Goal: Task Accomplishment & Management: Manage account settings

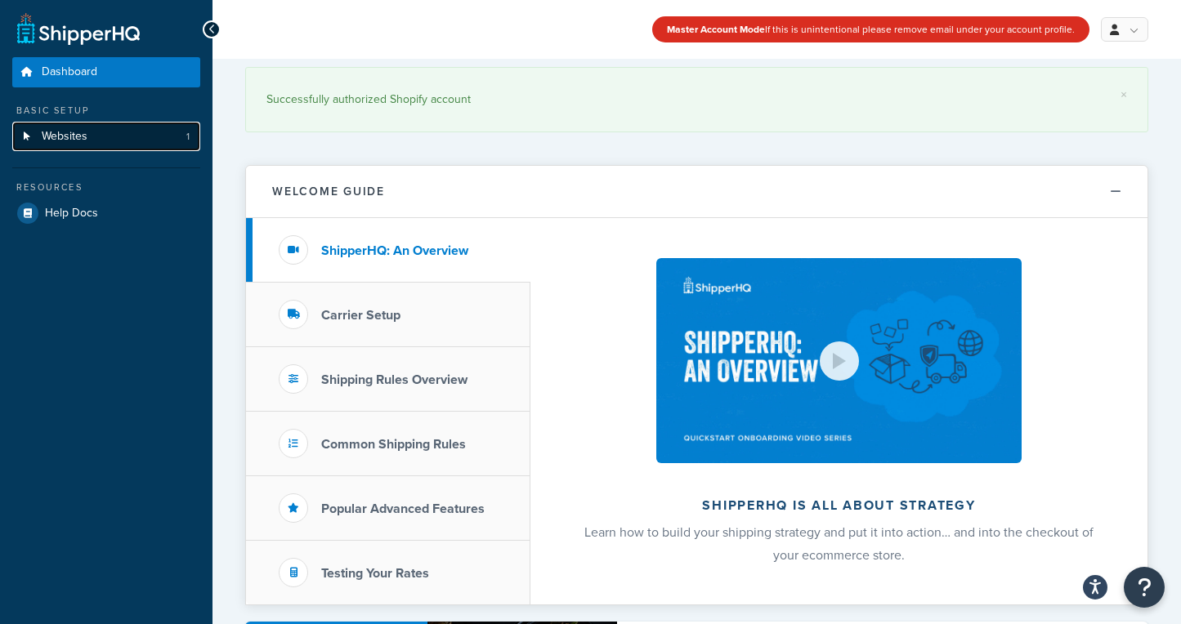
click at [96, 143] on link "Websites 1" at bounding box center [106, 137] width 188 height 30
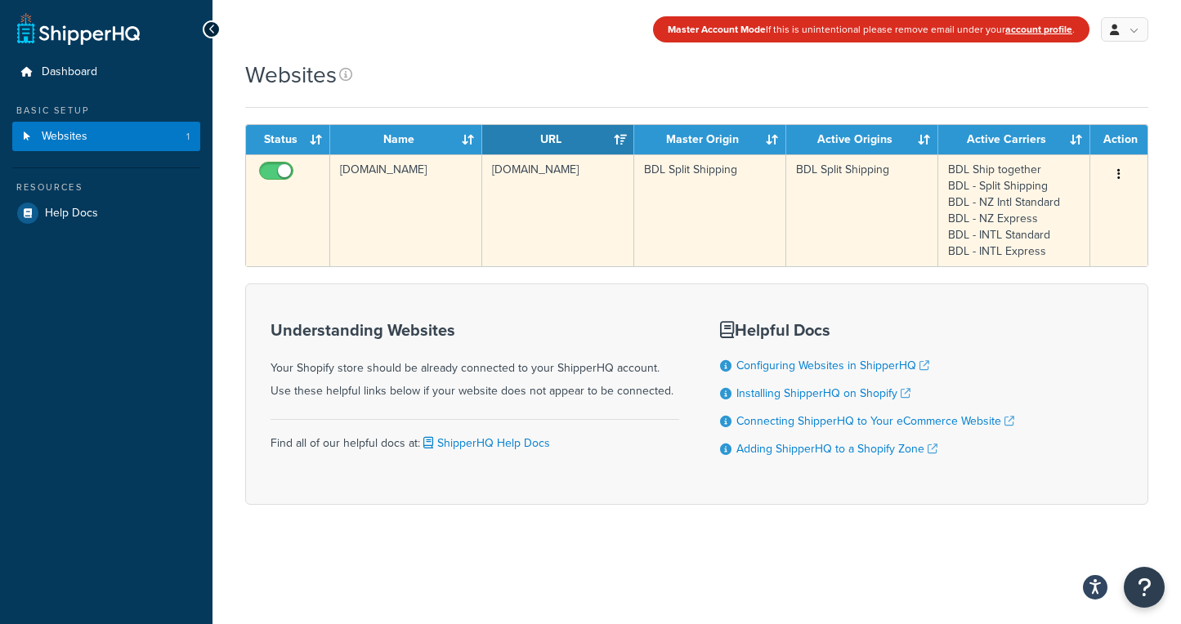
click at [276, 174] on input "checkbox" at bounding box center [278, 175] width 45 height 20
checkbox input "true"
click at [1117, 174] on icon "button" at bounding box center [1118, 173] width 3 height 11
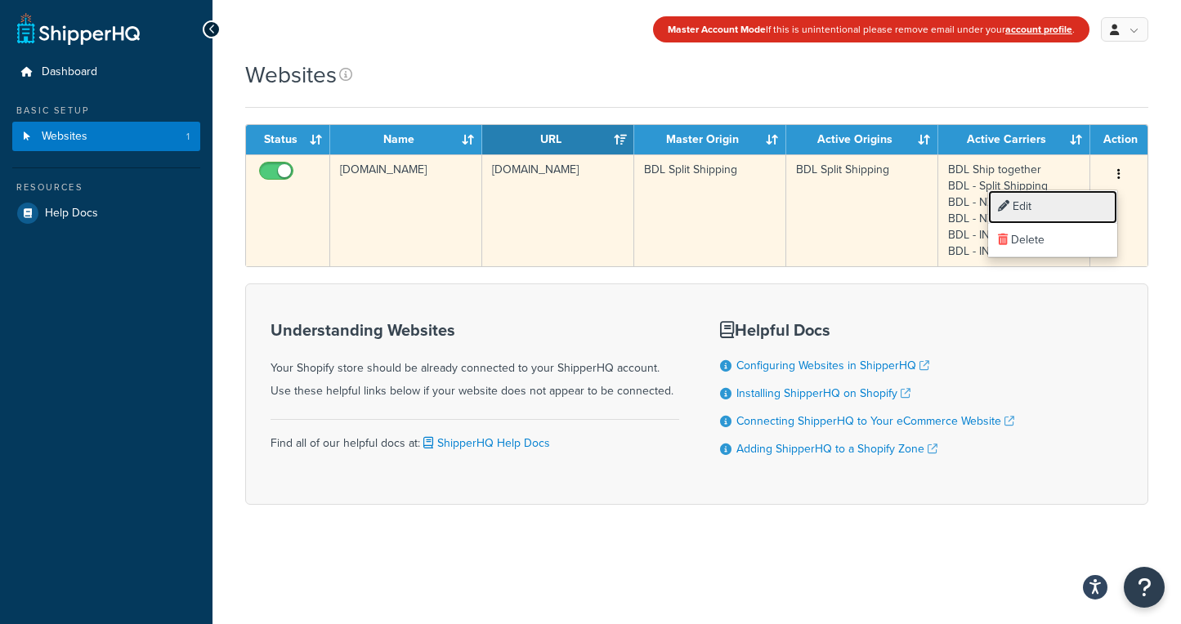
click at [1081, 203] on link "Edit" at bounding box center [1052, 207] width 129 height 34
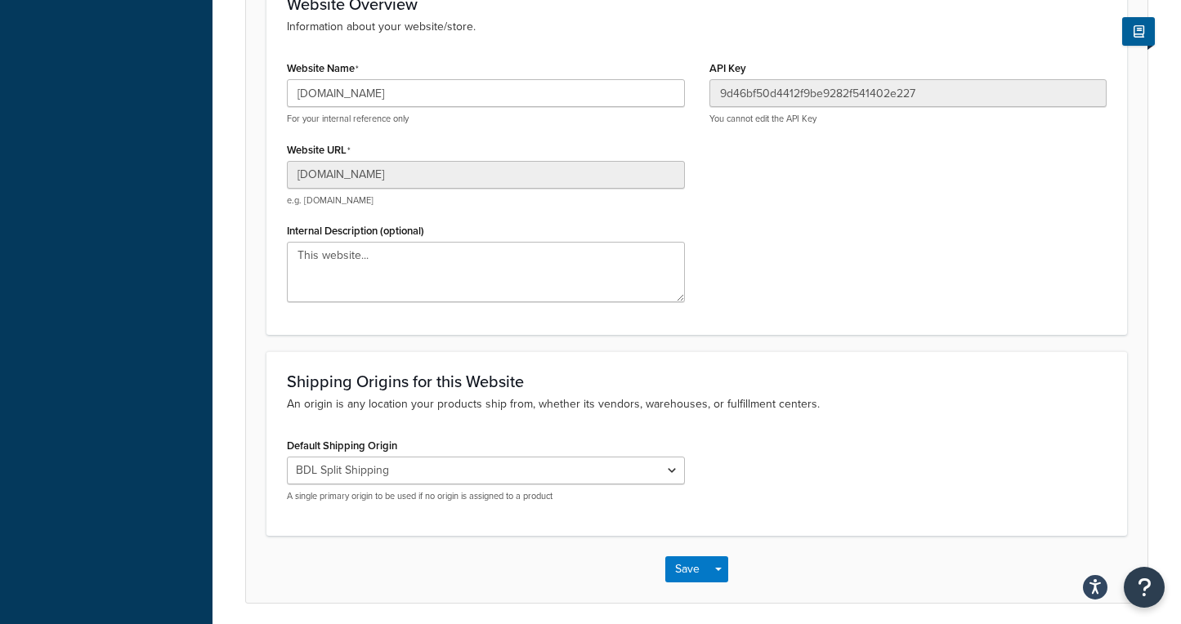
scroll to position [260, 0]
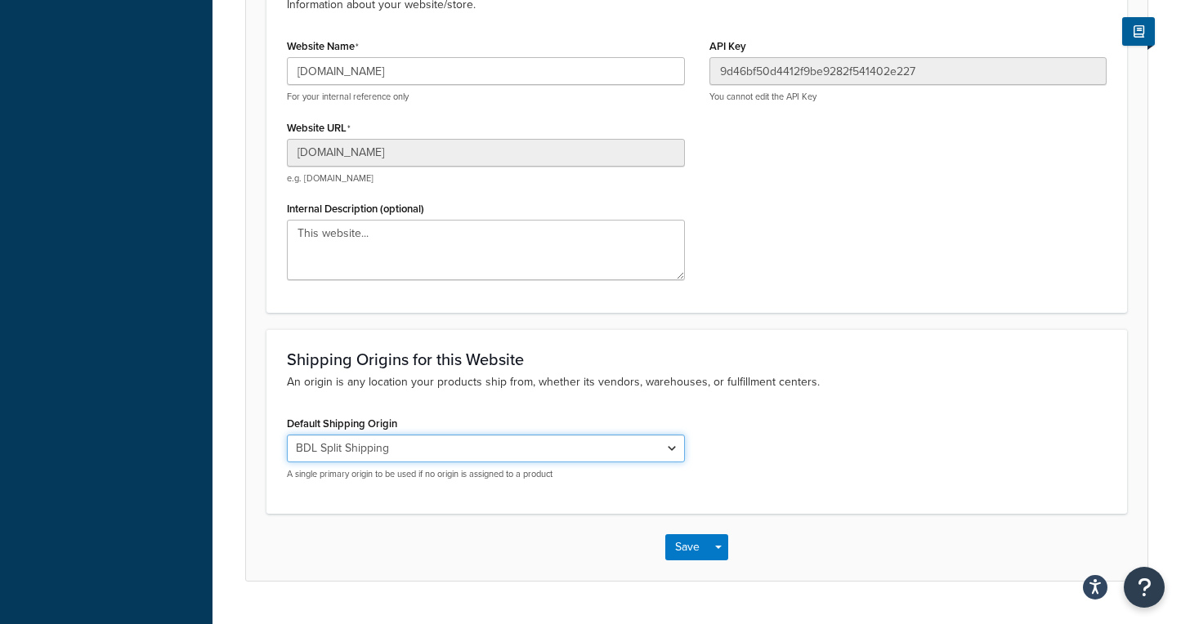
click at [629, 447] on select "El Famoso Artist Endeavor (OG) Graphik Dimensions Artivise Printful [PERSON_NAM…" at bounding box center [486, 449] width 398 height 28
select select "60886"
click at [287, 435] on select "El Famoso Artist Endeavor (OG) Graphik Dimensions Artivise Printful [PERSON_NAM…" at bounding box center [486, 449] width 398 height 28
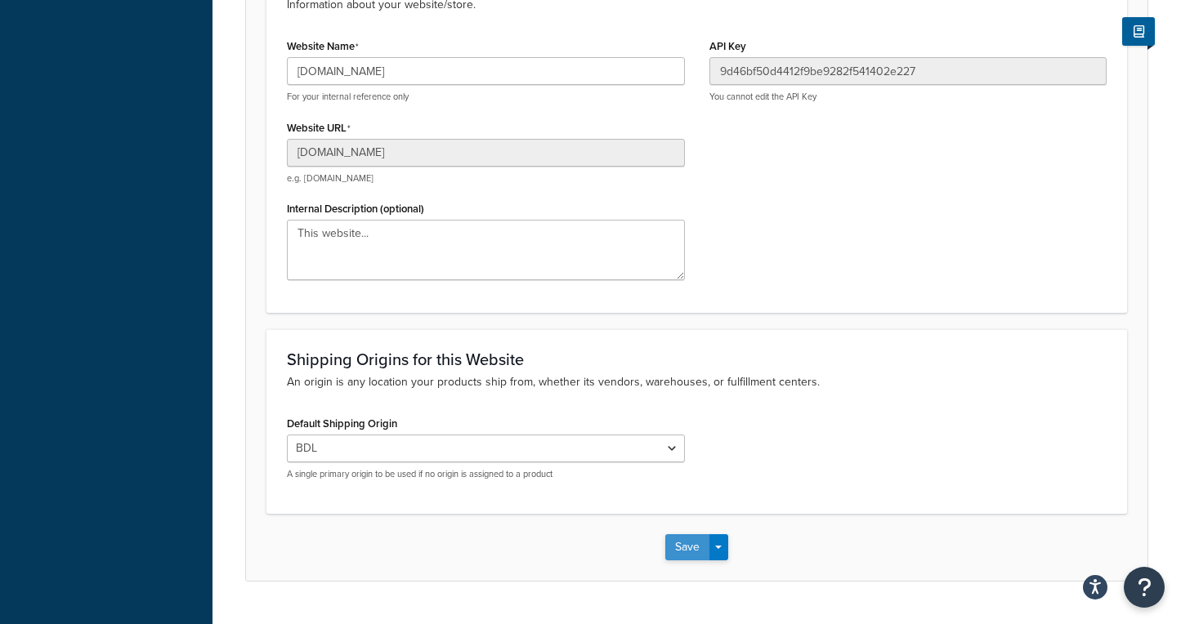
click at [688, 535] on button "Save" at bounding box center [687, 548] width 44 height 26
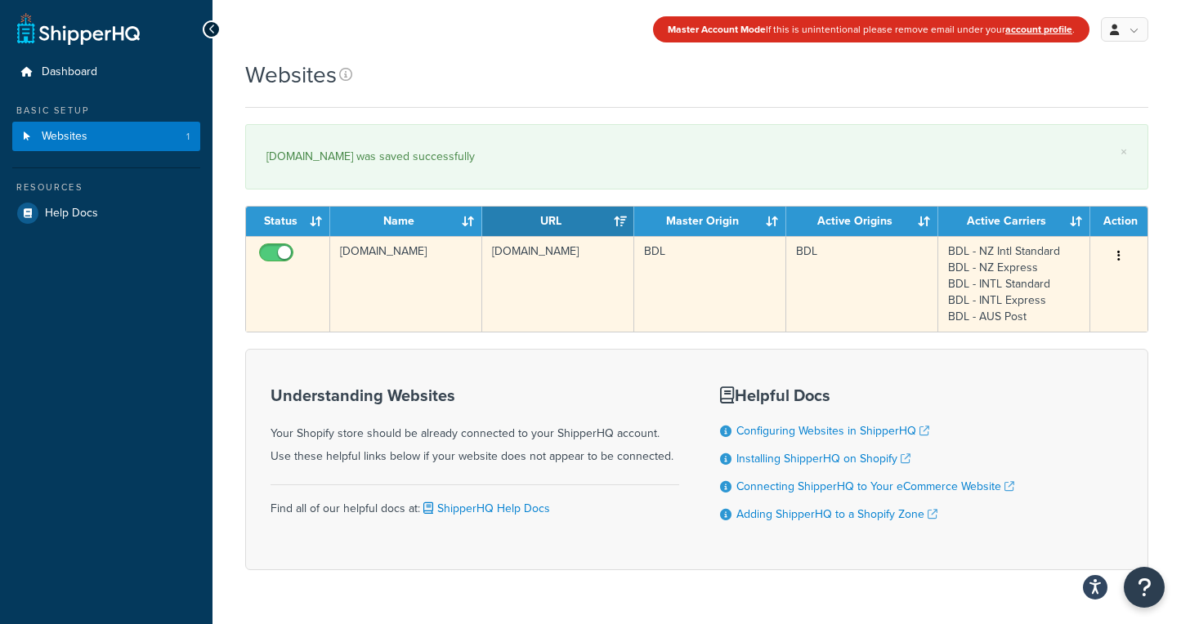
click at [1119, 253] on icon "button" at bounding box center [1118, 255] width 3 height 11
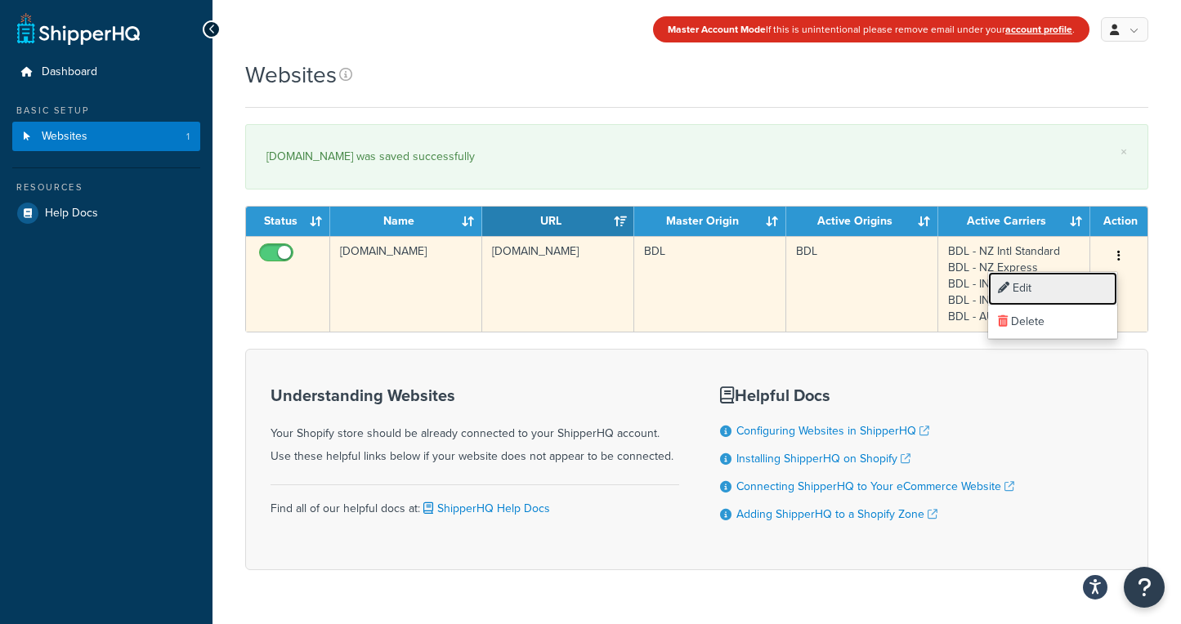
click at [1067, 287] on link "Edit" at bounding box center [1052, 289] width 129 height 34
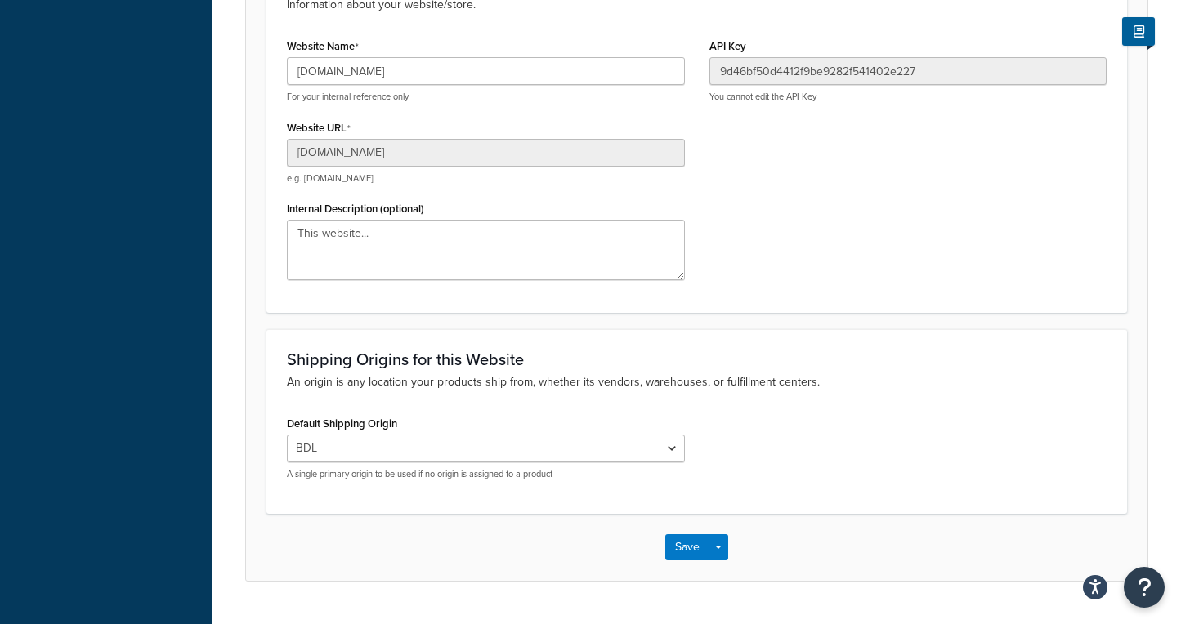
scroll to position [299, 0]
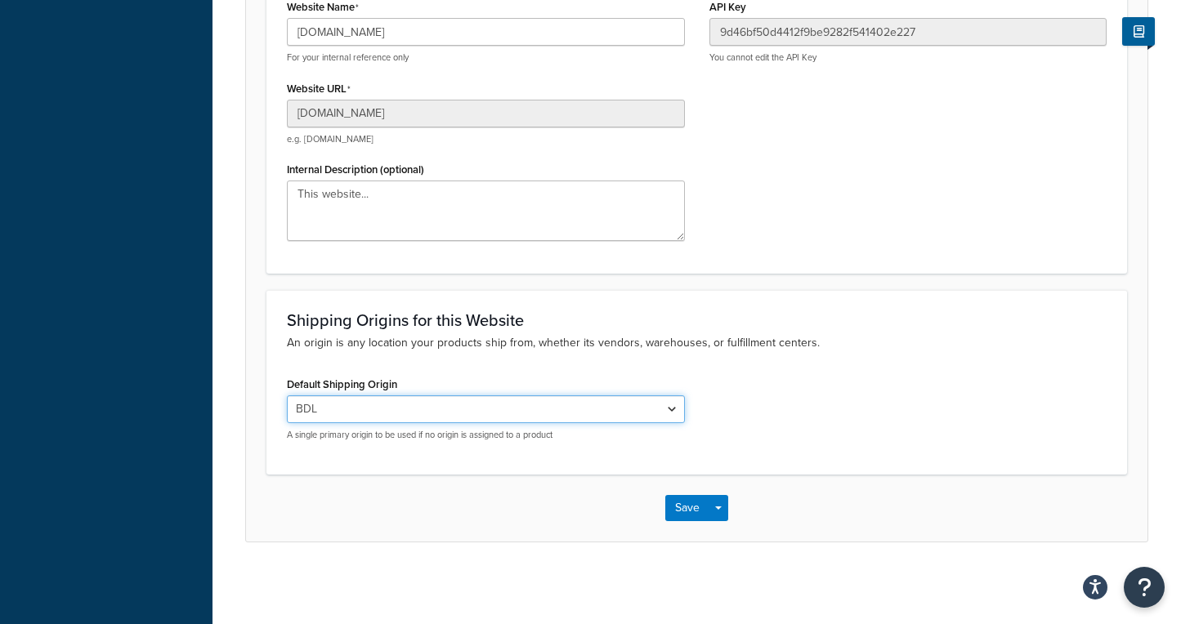
click at [568, 418] on select "El Famoso Artist Endeavor (OG) Graphik Dimensions Artivise Printful [PERSON_NAM…" at bounding box center [486, 410] width 398 height 28
select select "64856"
click at [287, 396] on select "El Famoso Artist Endeavor (OG) Graphik Dimensions Artivise Printful [PERSON_NAM…" at bounding box center [486, 410] width 398 height 28
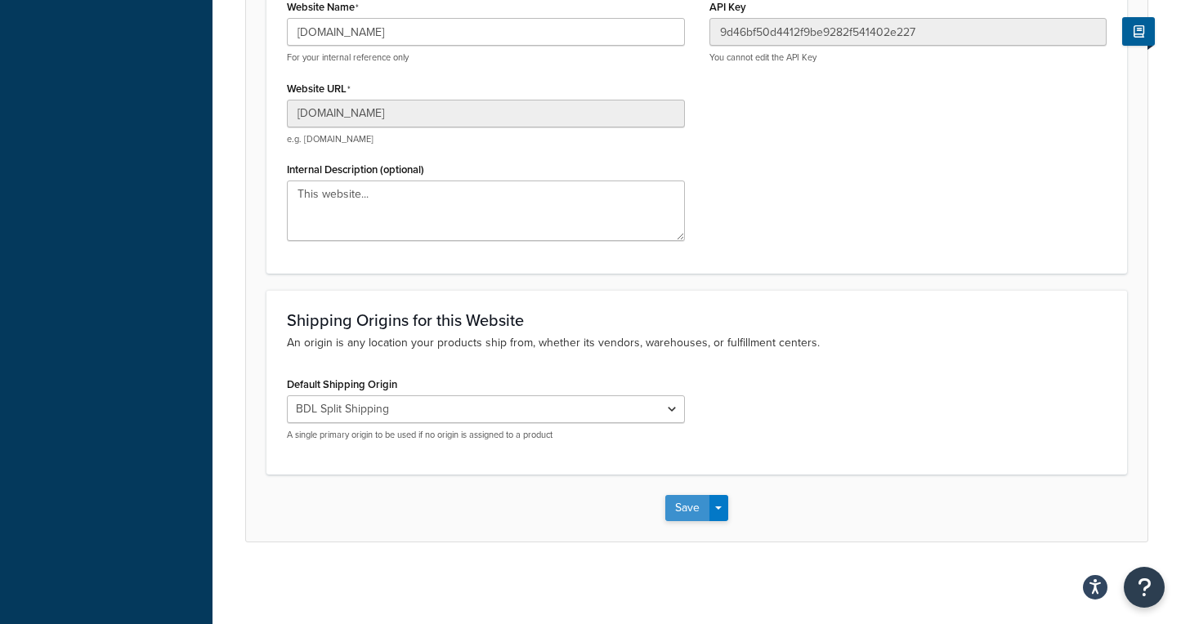
click at [681, 512] on button "Save" at bounding box center [687, 508] width 44 height 26
